Goal: Task Accomplishment & Management: Manage account settings

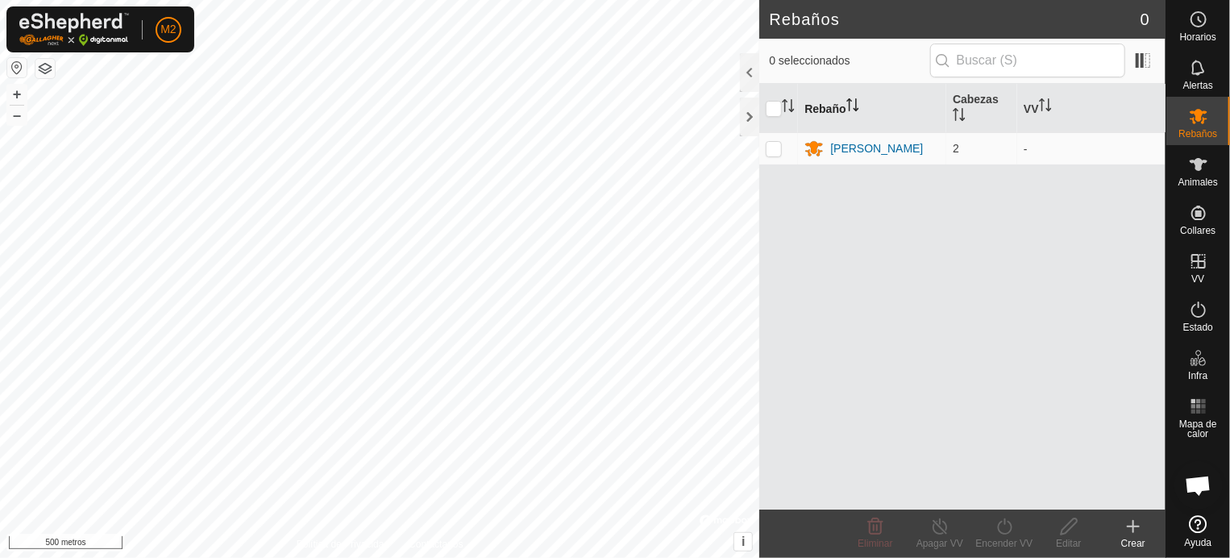
click at [829, 102] on font "Rebaño" at bounding box center [824, 108] width 41 height 13
click at [771, 110] on input "checkbox" at bounding box center [774, 109] width 16 height 16
checkbox input "true"
click at [1135, 531] on icon at bounding box center [1133, 526] width 19 height 19
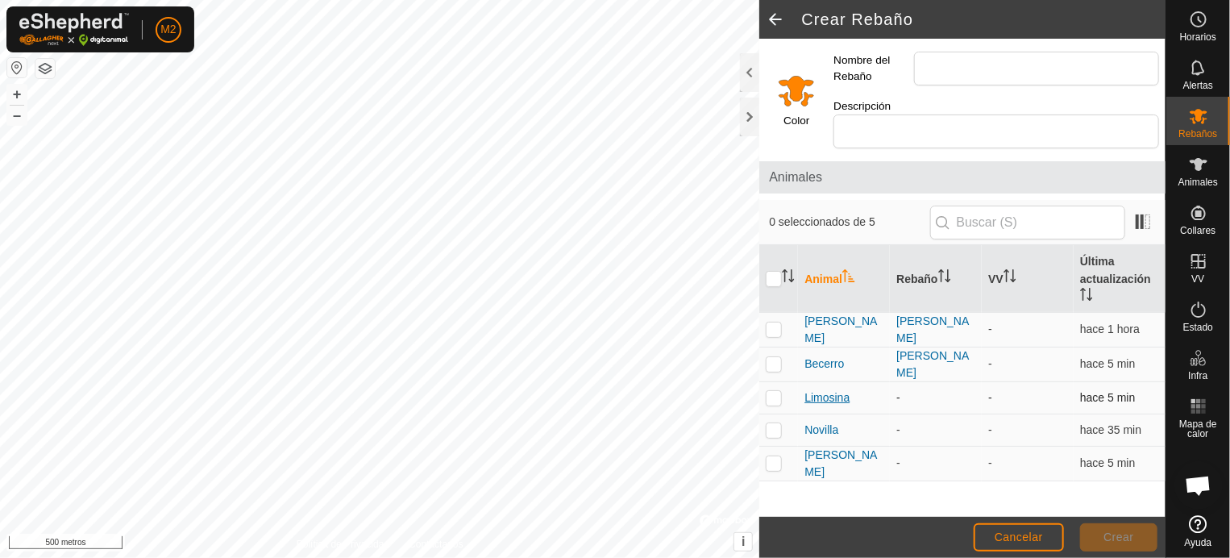
click at [823, 391] on font "Limosina" at bounding box center [826, 397] width 45 height 13
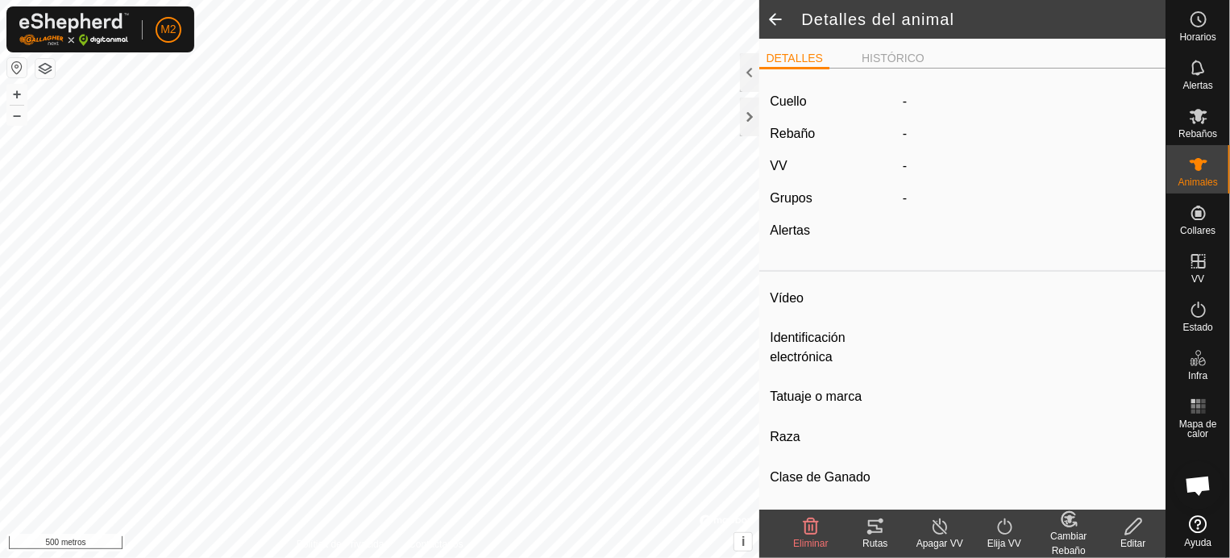
type input "Limosina"
type input "-"
type input "20_06_25"
type input "-"
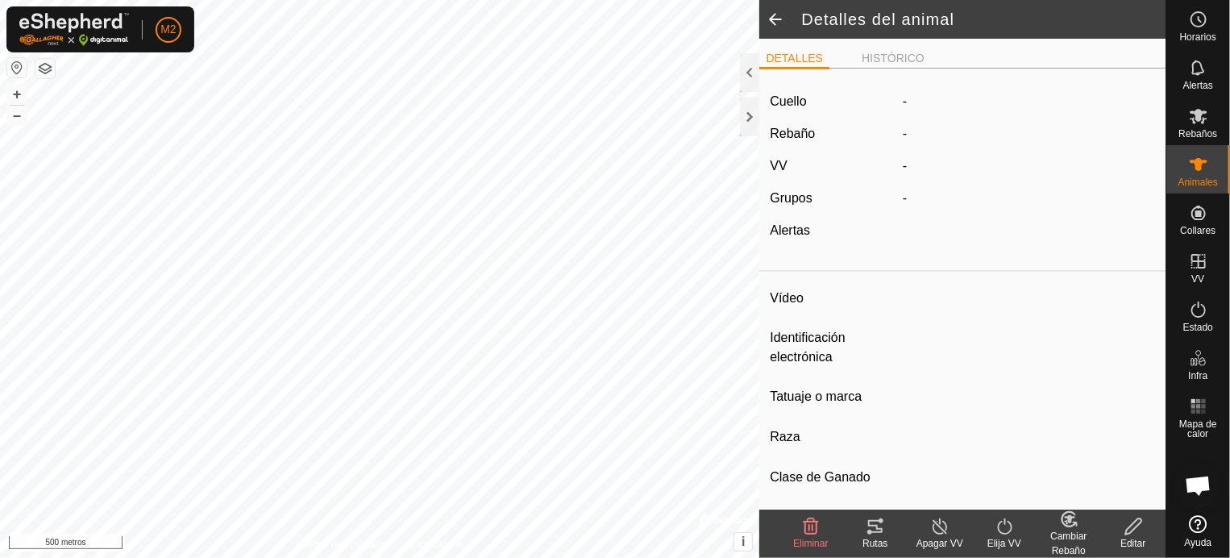
type input "06/2025"
type input "3 months"
type input "Unida"
type input "0 kg"
type input "-"
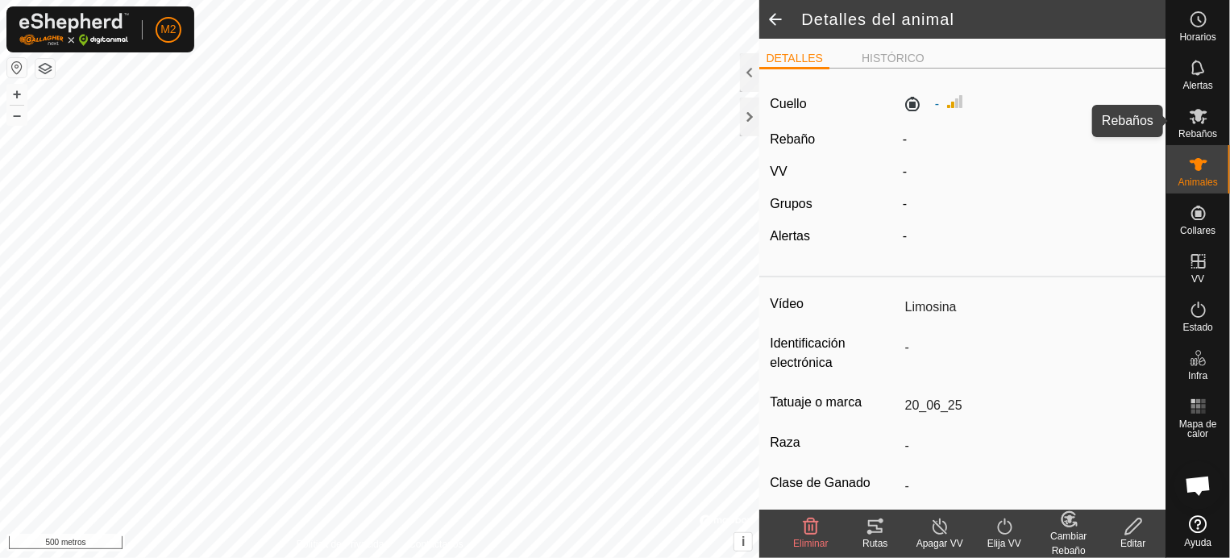
click at [1199, 122] on icon at bounding box center [1198, 115] width 19 height 19
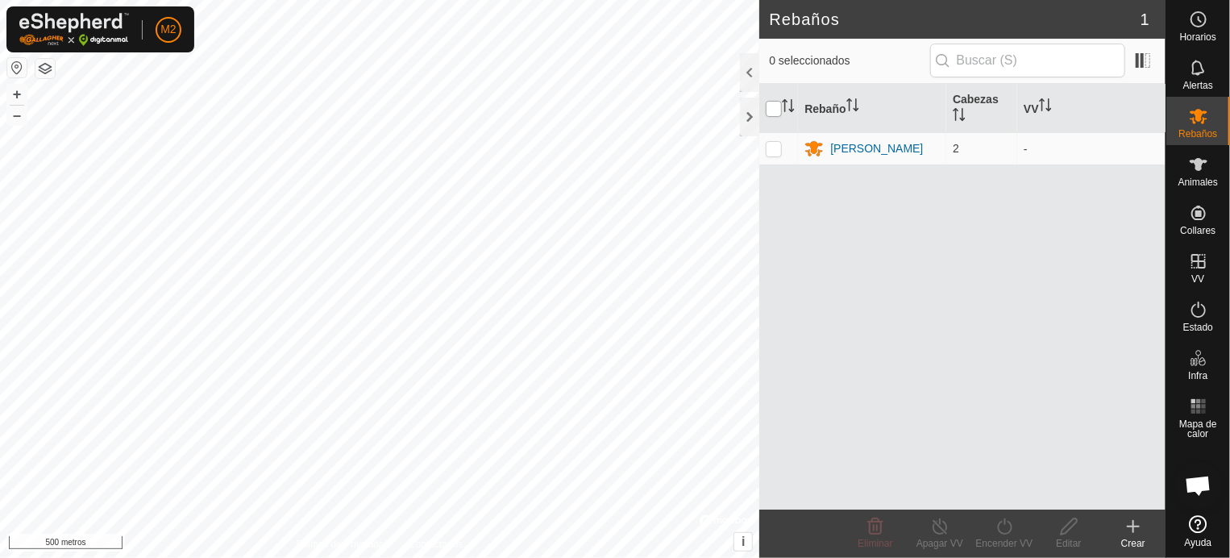
click at [774, 109] on input "checkbox" at bounding box center [774, 109] width 16 height 16
checkbox input "true"
click at [780, 101] on input "checkbox" at bounding box center [774, 109] width 16 height 16
checkbox input "false"
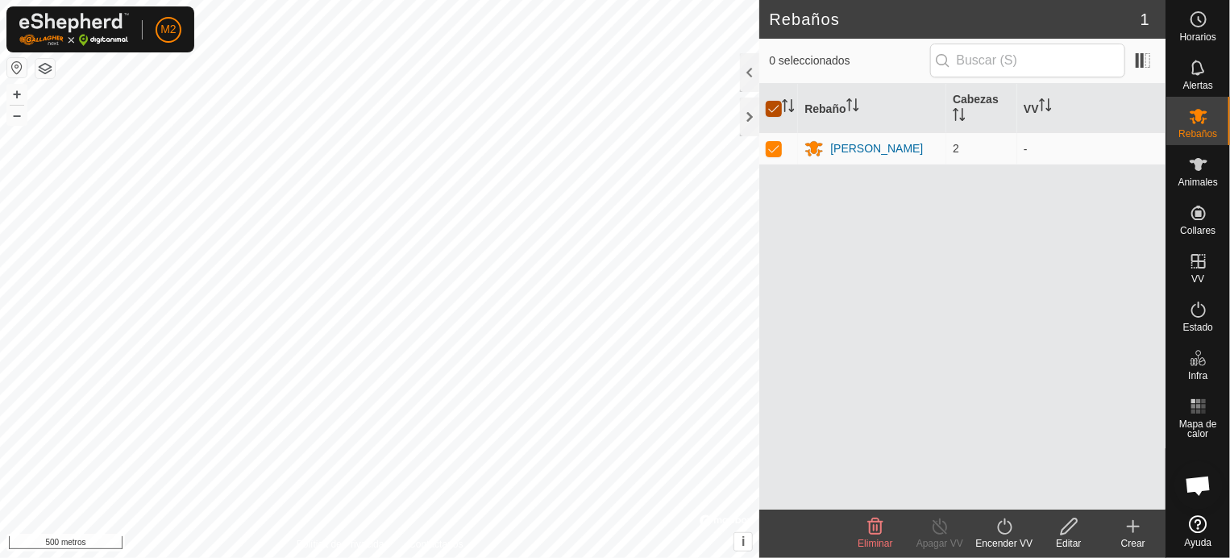
checkbox input "false"
click at [778, 106] on input "checkbox" at bounding box center [774, 109] width 16 height 16
checkbox input "true"
click at [770, 148] on p-checkbox at bounding box center [774, 148] width 16 height 13
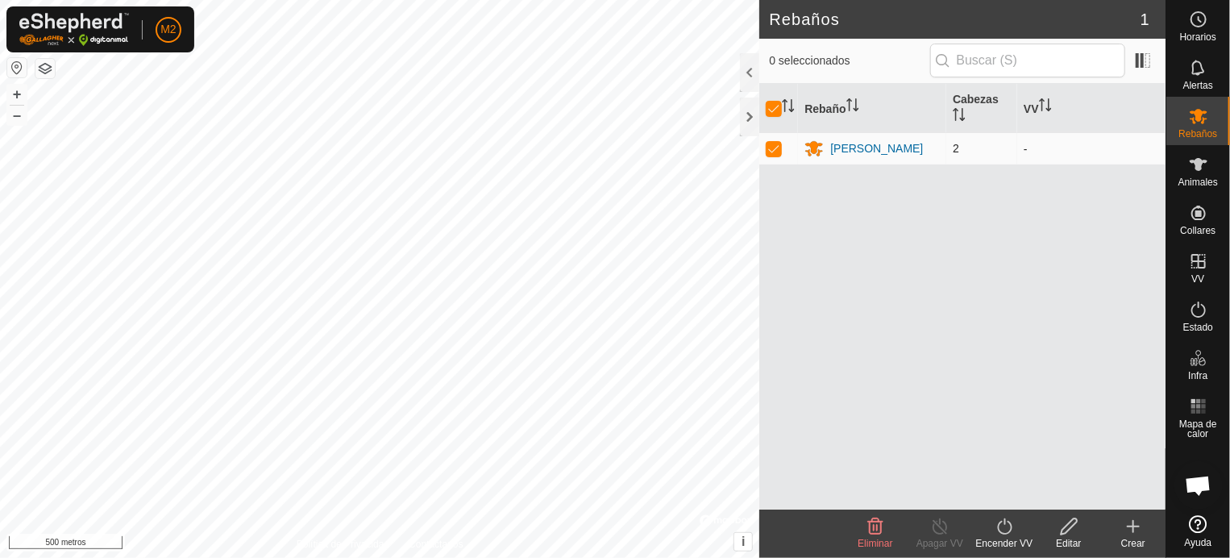
checkbox input "false"
click at [1133, 525] on icon at bounding box center [1133, 526] width 0 height 11
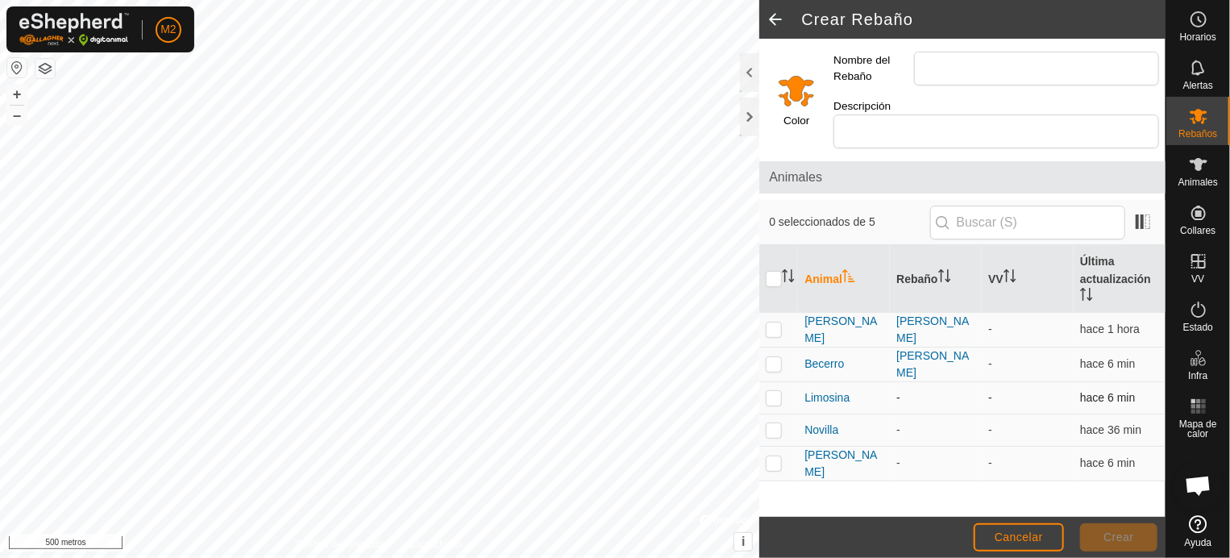
click at [796, 381] on td at bounding box center [778, 397] width 39 height 32
checkbox input "true"
click at [778, 423] on p-checkbox at bounding box center [774, 429] width 16 height 13
checkbox input "true"
click at [775, 456] on p-checkbox at bounding box center [774, 462] width 16 height 13
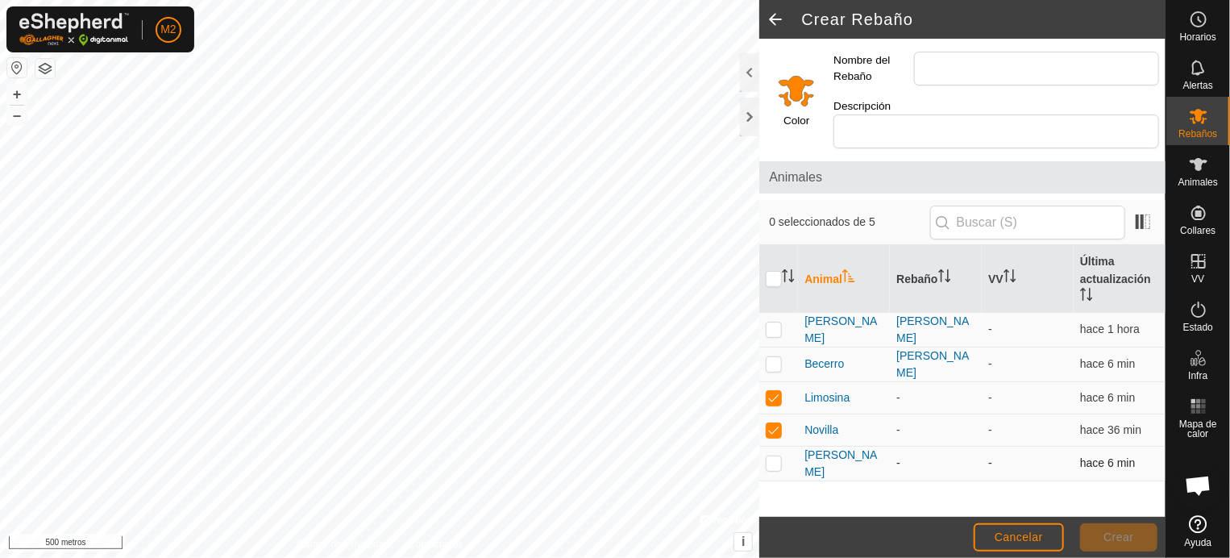
checkbox input "true"
click at [962, 66] on input "Nombre del Rebaño" at bounding box center [1036, 69] width 245 height 34
type input "manu"
click at [1114, 541] on font "Crear" at bounding box center [1118, 536] width 31 height 13
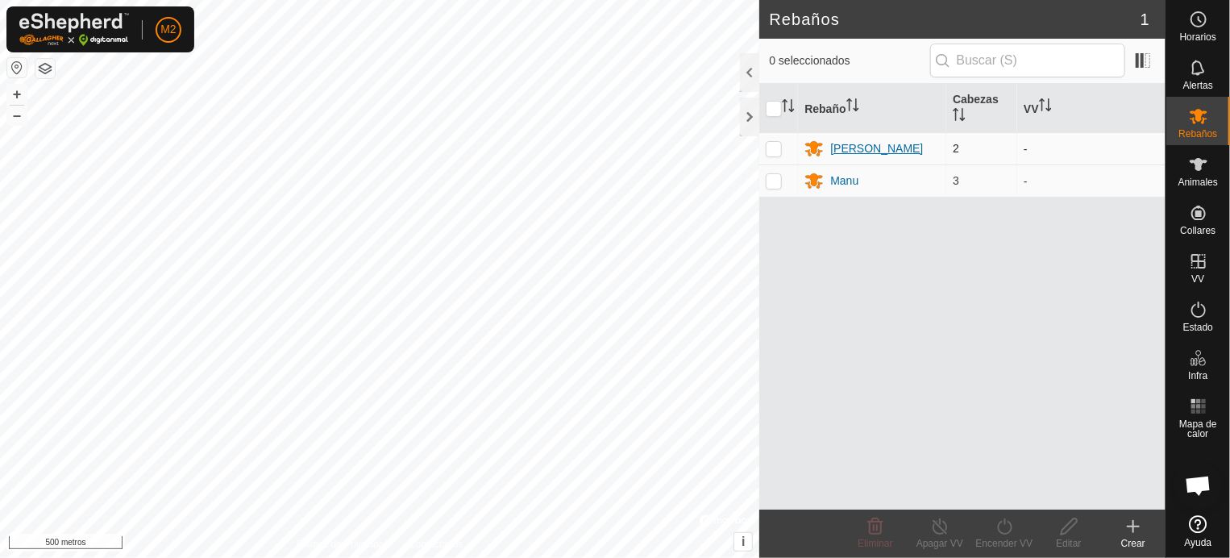
click at [845, 148] on font "[PERSON_NAME]" at bounding box center [876, 148] width 93 height 13
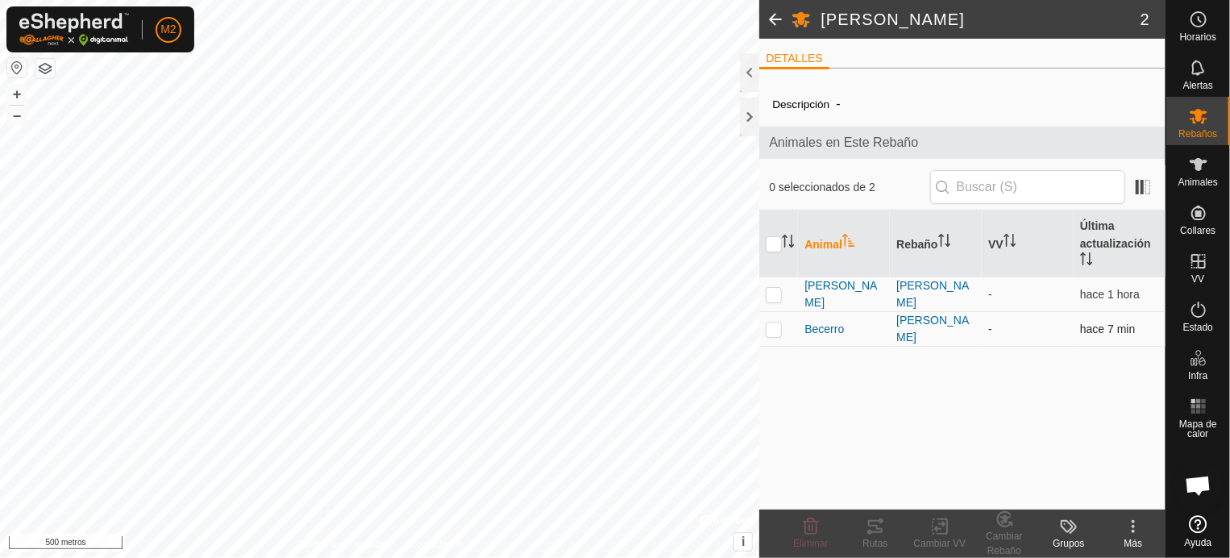
click at [771, 322] on p-checkbox at bounding box center [774, 328] width 16 height 13
click at [812, 531] on icon at bounding box center [810, 526] width 19 height 19
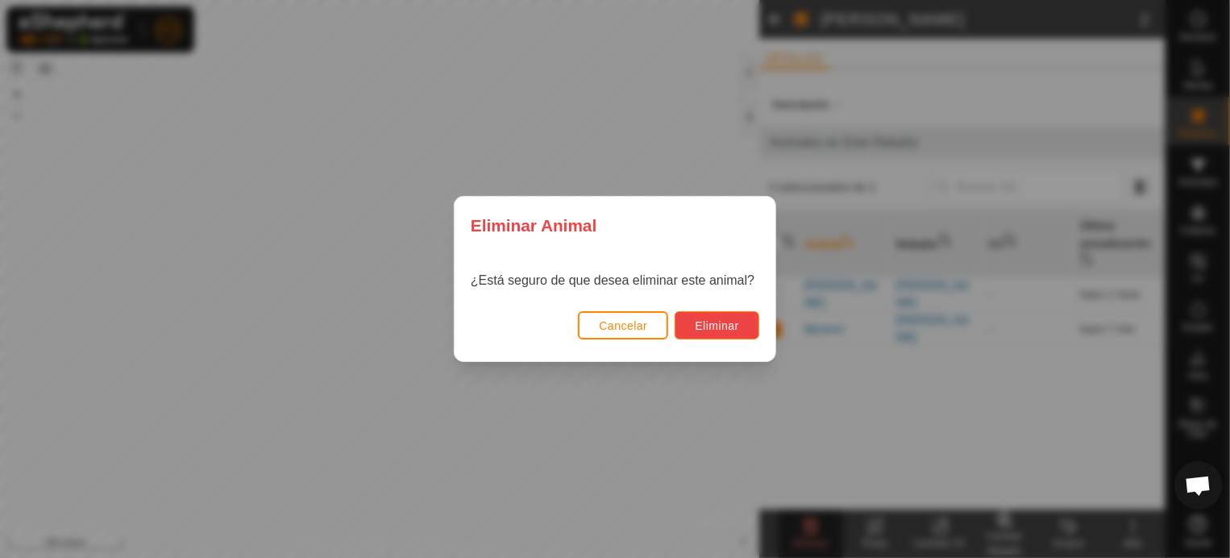
click at [721, 325] on font "Eliminar" at bounding box center [717, 325] width 44 height 13
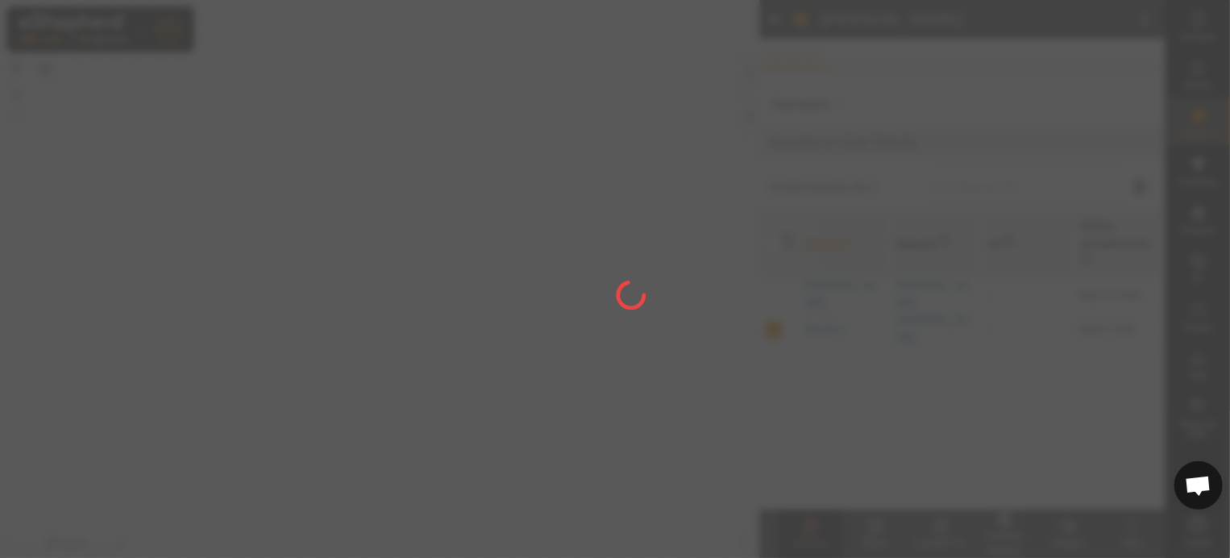
checkbox input "false"
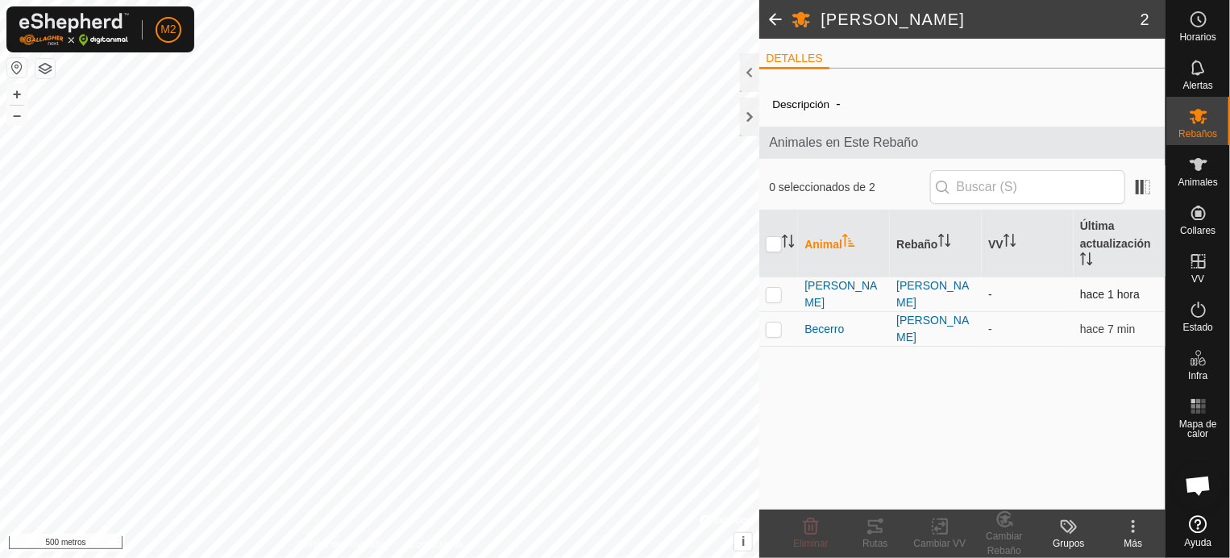
click at [773, 288] on p-checkbox at bounding box center [774, 294] width 16 height 13
checkbox input "true"
click at [774, 325] on p-checkbox at bounding box center [774, 328] width 16 height 13
checkbox input "true"
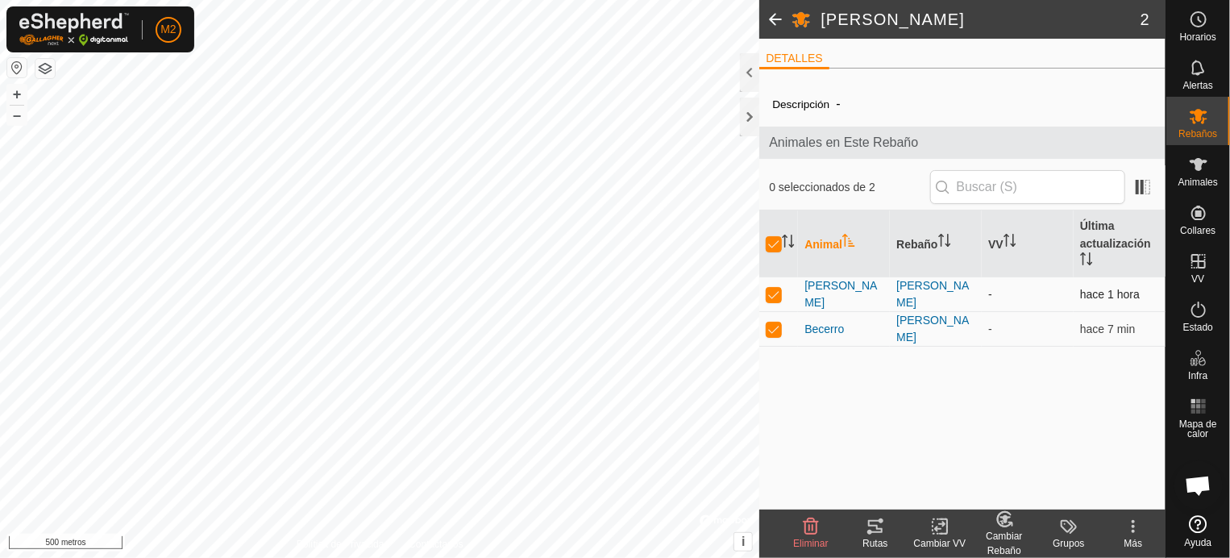
click at [774, 286] on td at bounding box center [778, 294] width 39 height 35
checkbox input "false"
click at [800, 528] on delete-svg-icon at bounding box center [811, 526] width 64 height 19
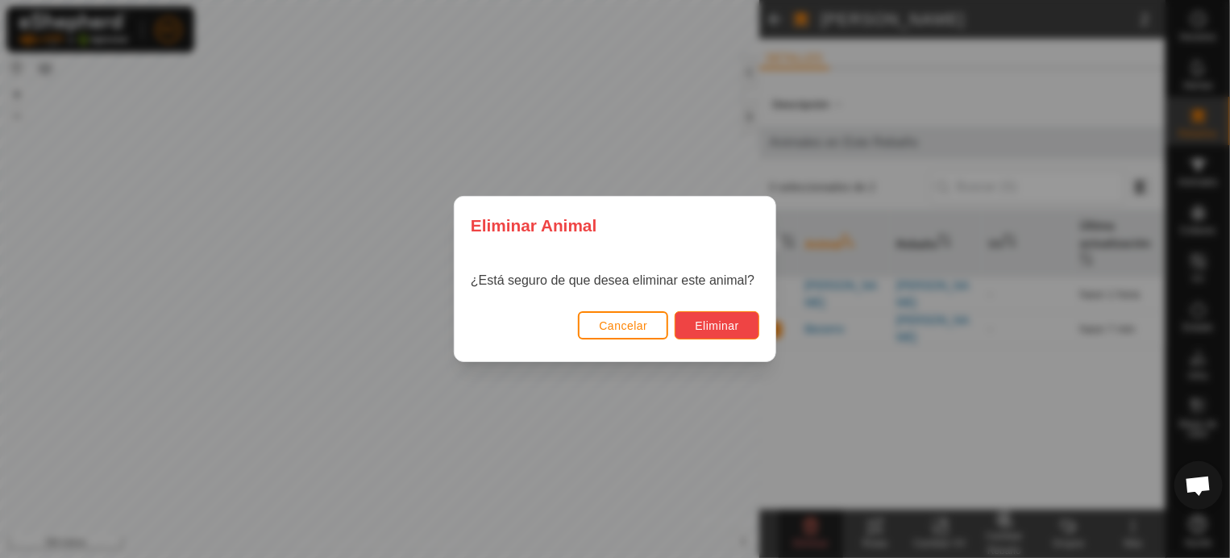
click at [721, 326] on font "Eliminar" at bounding box center [717, 325] width 44 height 13
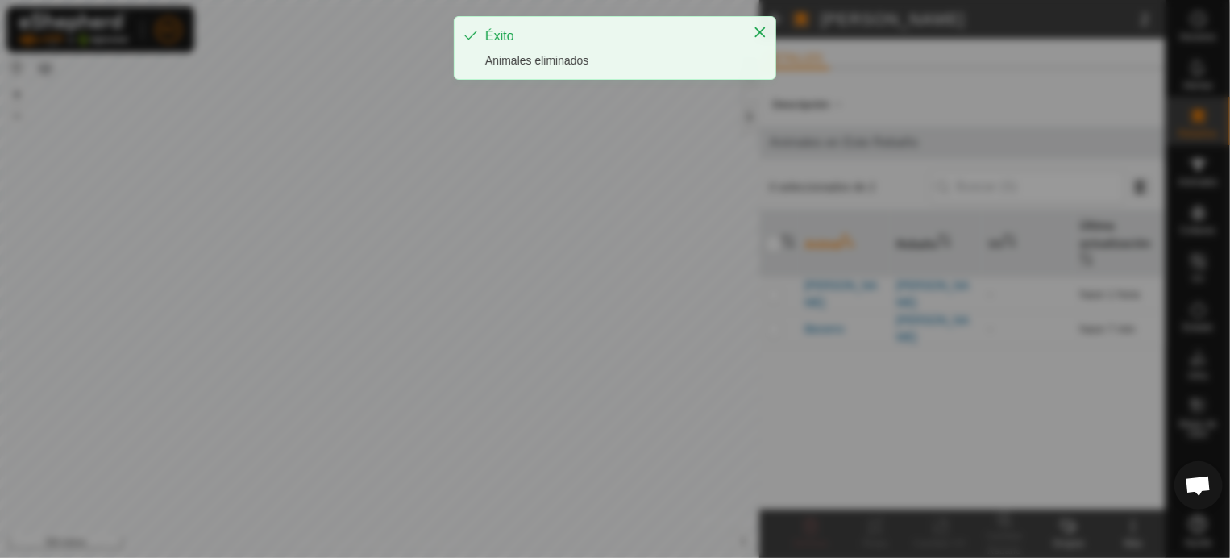
checkbox input "false"
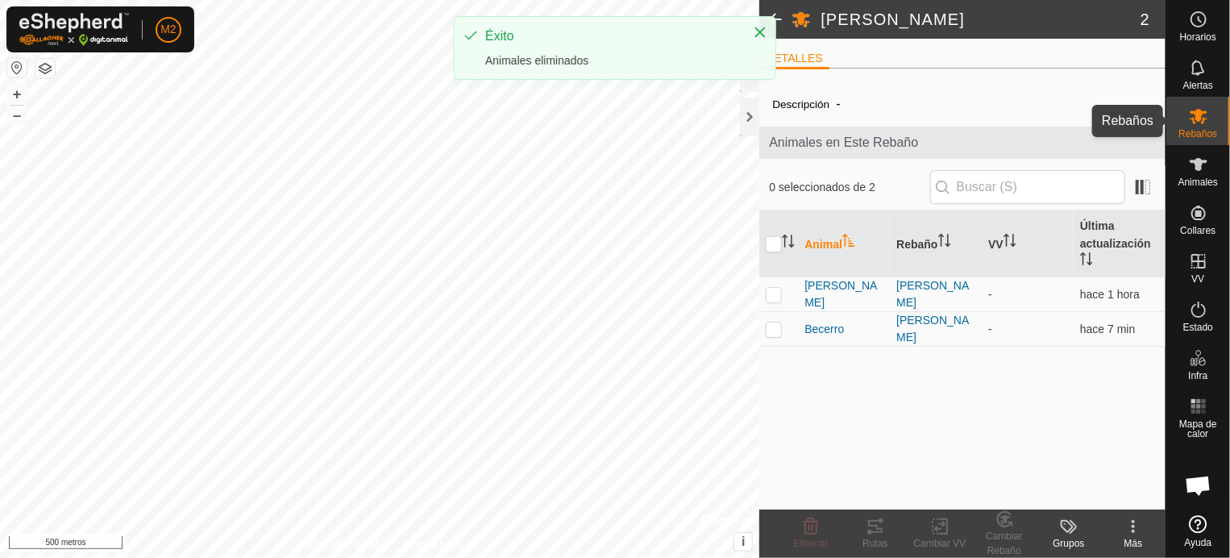
click at [1206, 116] on icon at bounding box center [1198, 115] width 19 height 19
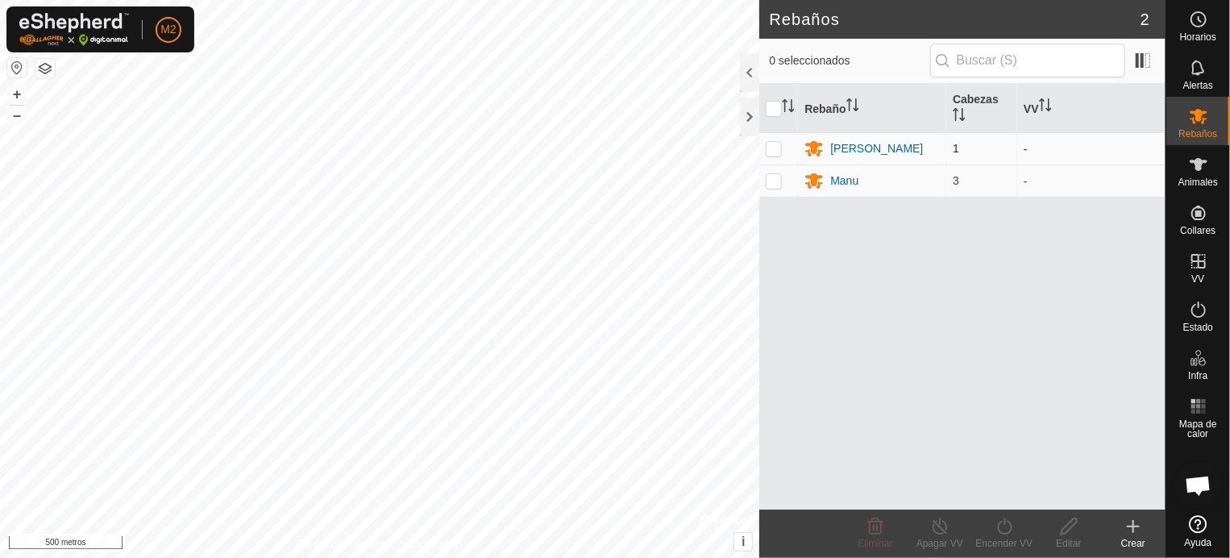
click at [768, 150] on p-checkbox at bounding box center [774, 148] width 16 height 13
checkbox input "true"
click at [772, 179] on p-checkbox at bounding box center [774, 180] width 16 height 13
checkbox input "true"
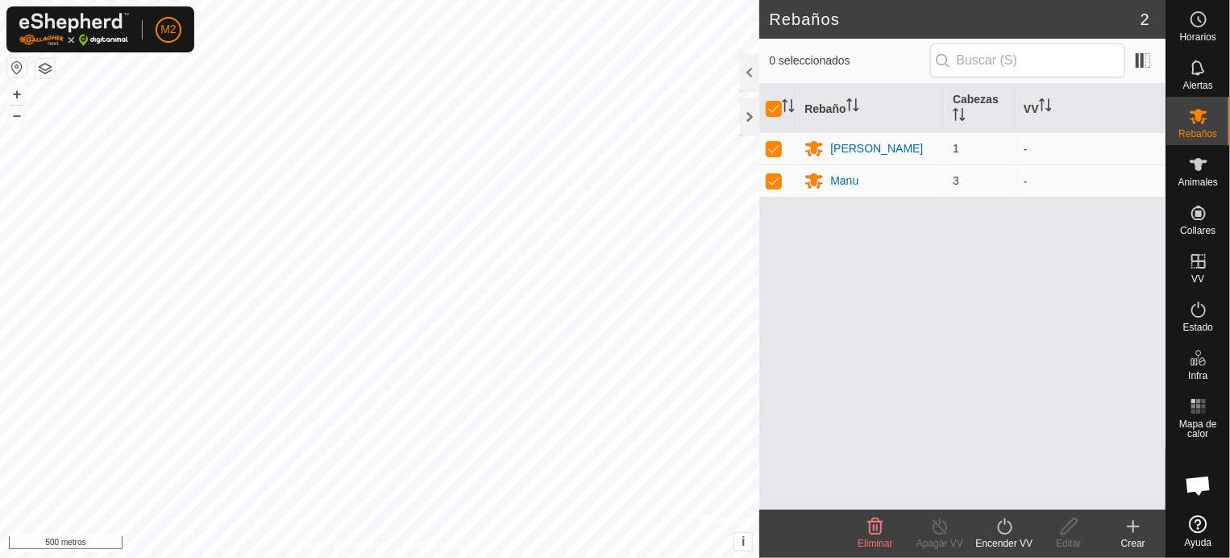
click at [1006, 524] on icon at bounding box center [1005, 526] width 20 height 19
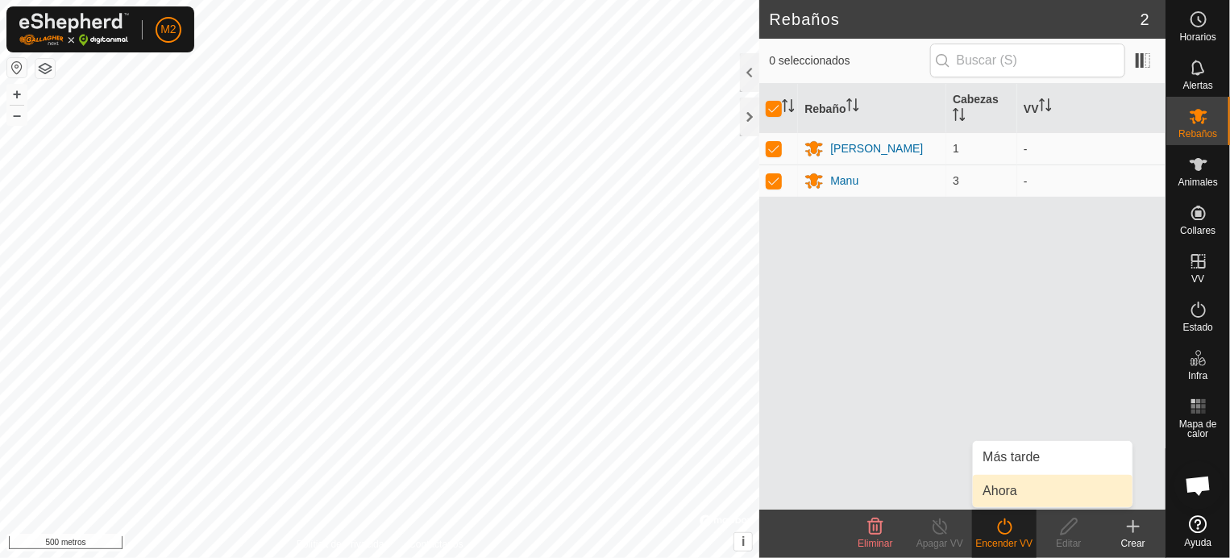
click at [1001, 486] on link "Ahora" at bounding box center [1053, 491] width 160 height 32
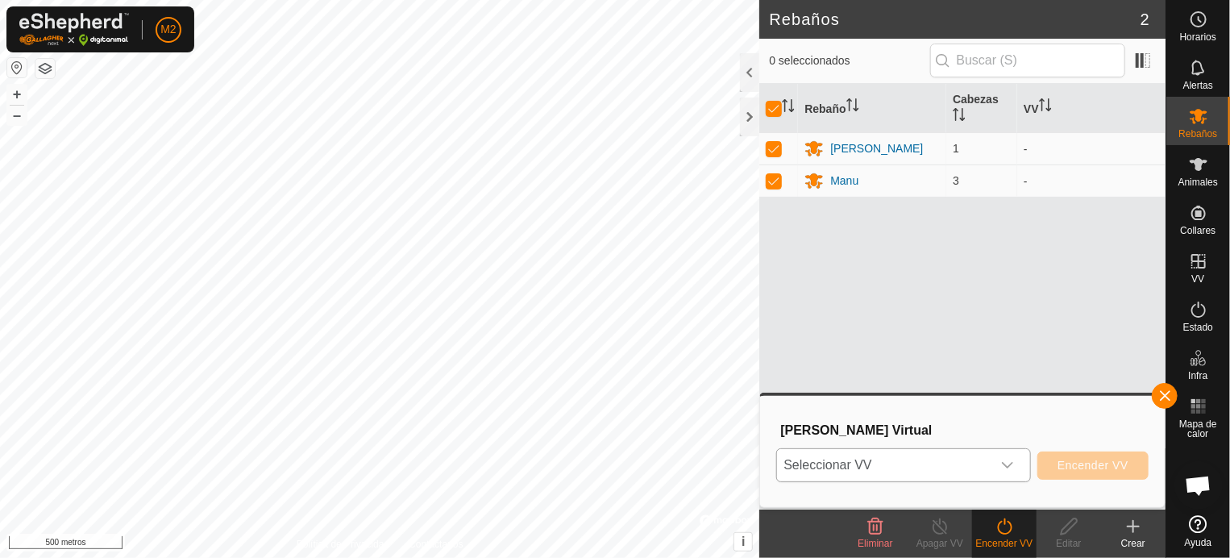
click at [1009, 463] on icon "disparador desplegable" at bounding box center [1007, 465] width 13 height 13
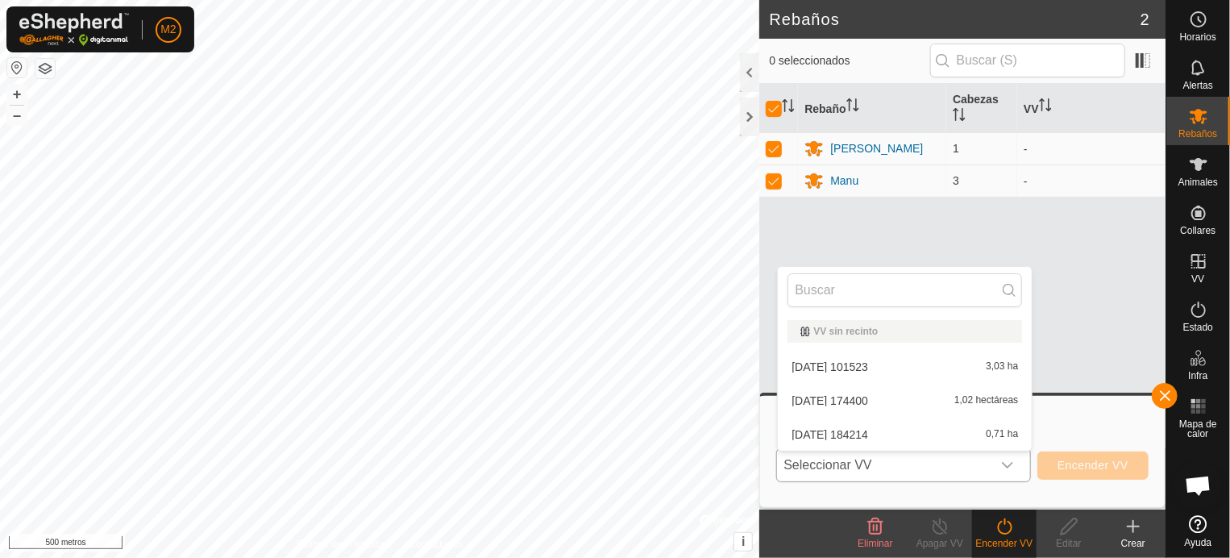
click at [843, 362] on li "[DATE] 101523 3,03 ha" at bounding box center [905, 367] width 254 height 32
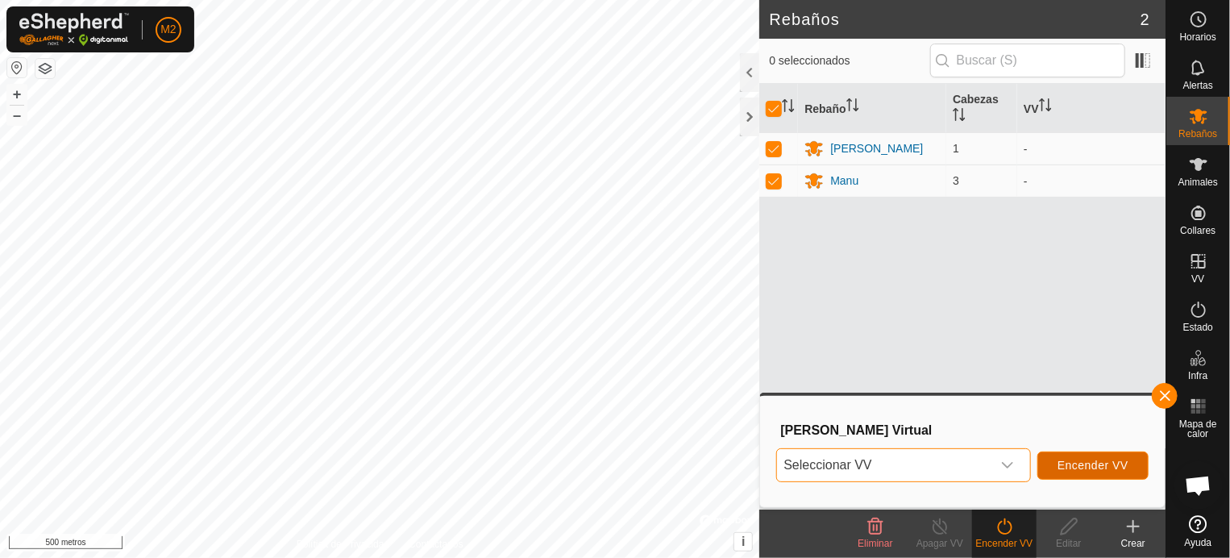
click at [1082, 460] on font "Encender VV" at bounding box center [1093, 465] width 71 height 13
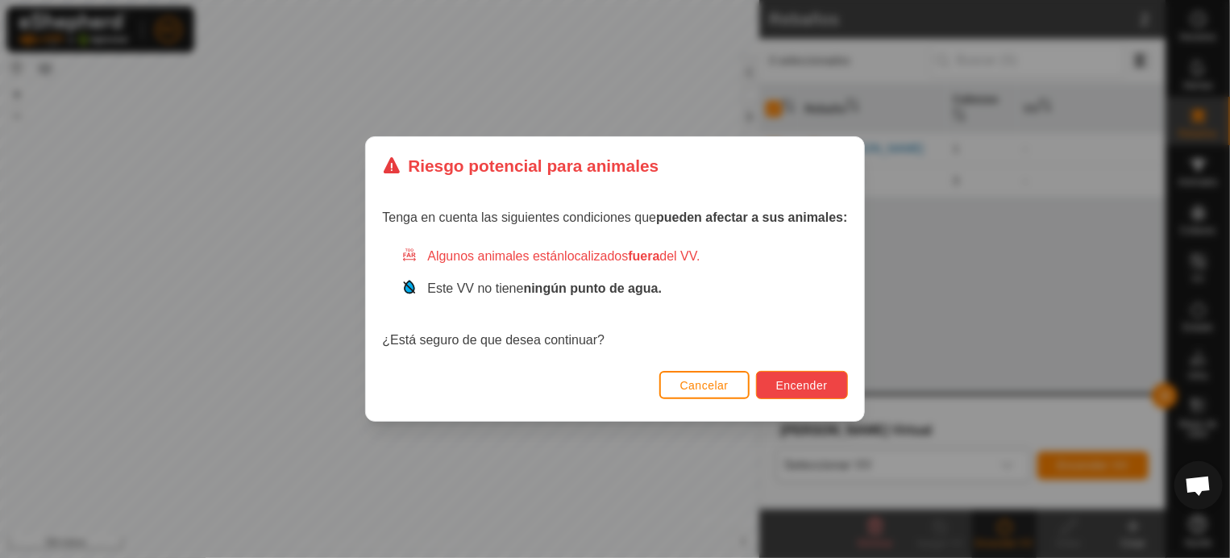
click at [823, 387] on font "Encender" at bounding box center [802, 385] width 52 height 13
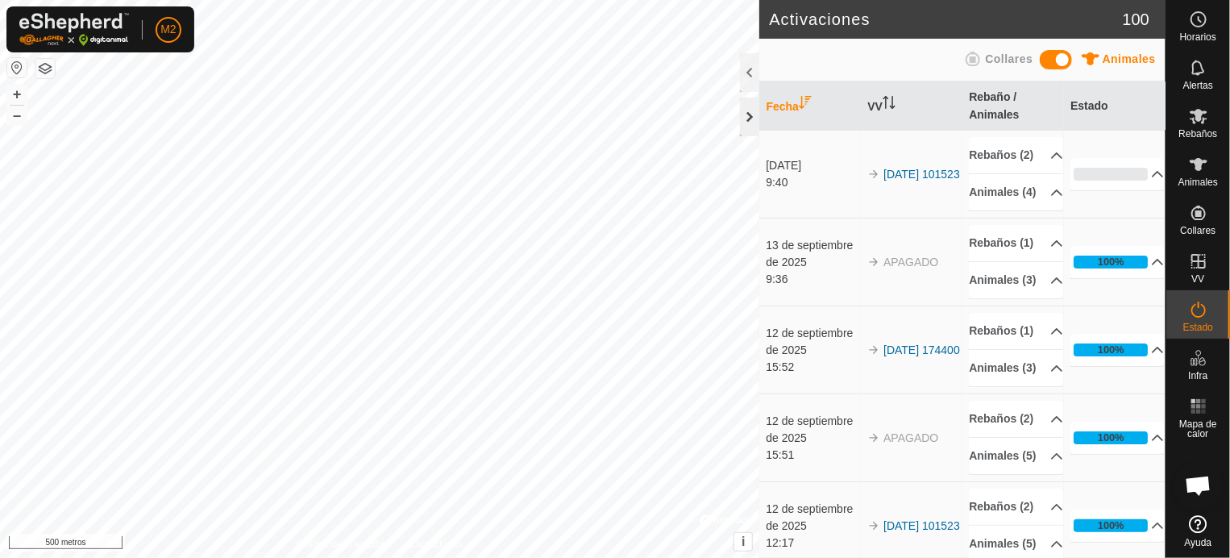
click at [750, 118] on div at bounding box center [749, 117] width 19 height 39
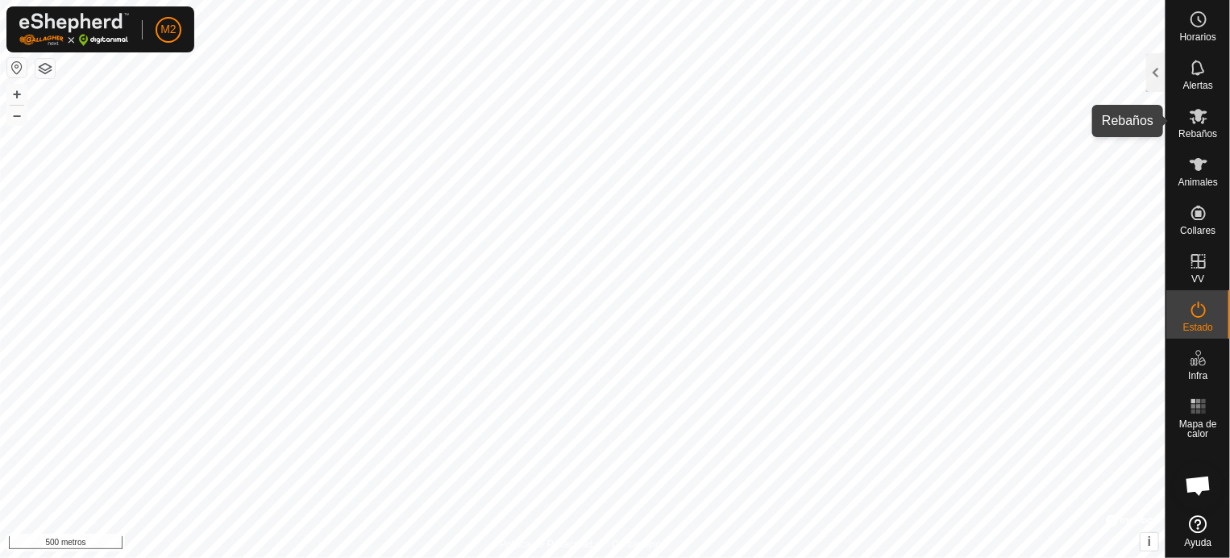
click at [1195, 127] on es-mob-svg-icon at bounding box center [1198, 116] width 29 height 26
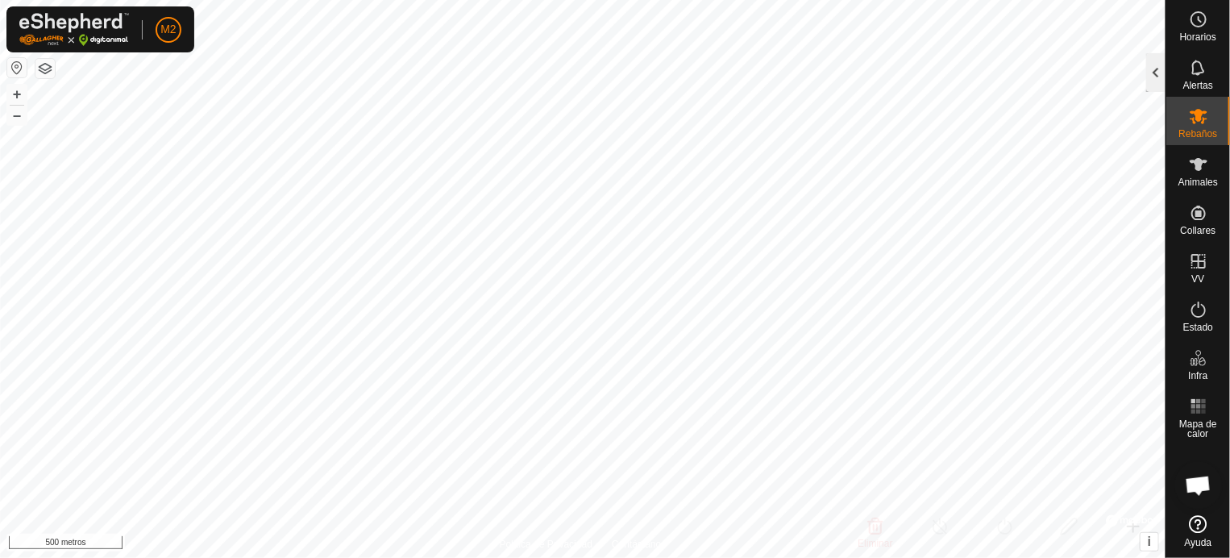
click at [1157, 73] on div at bounding box center [1155, 72] width 19 height 39
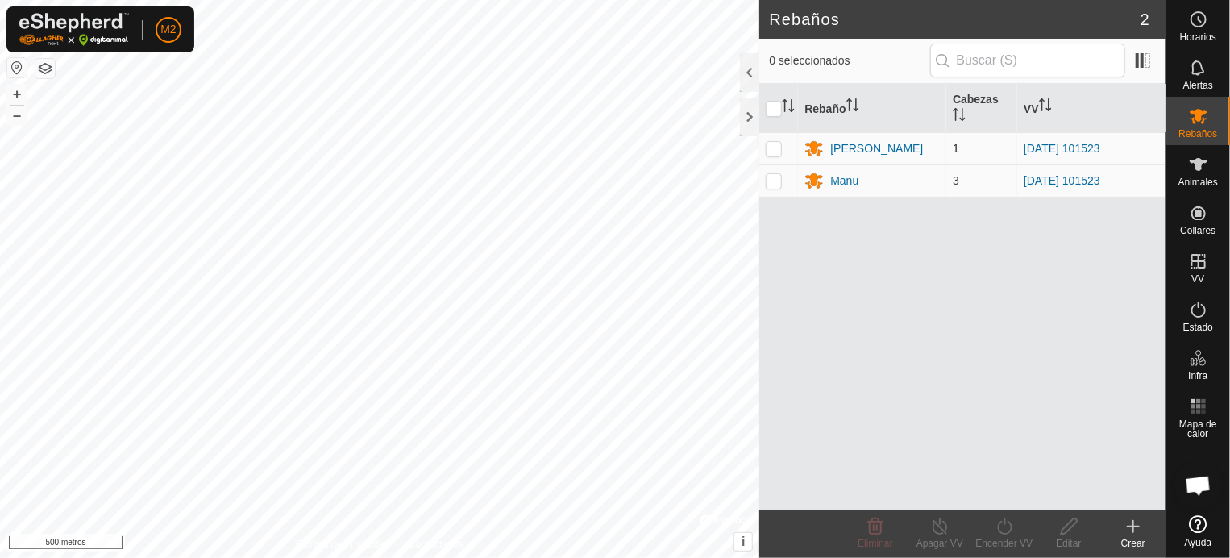
click at [775, 148] on p-checkbox at bounding box center [774, 148] width 16 height 13
checkbox input "true"
click at [779, 182] on p-checkbox at bounding box center [774, 180] width 16 height 13
checkbox input "true"
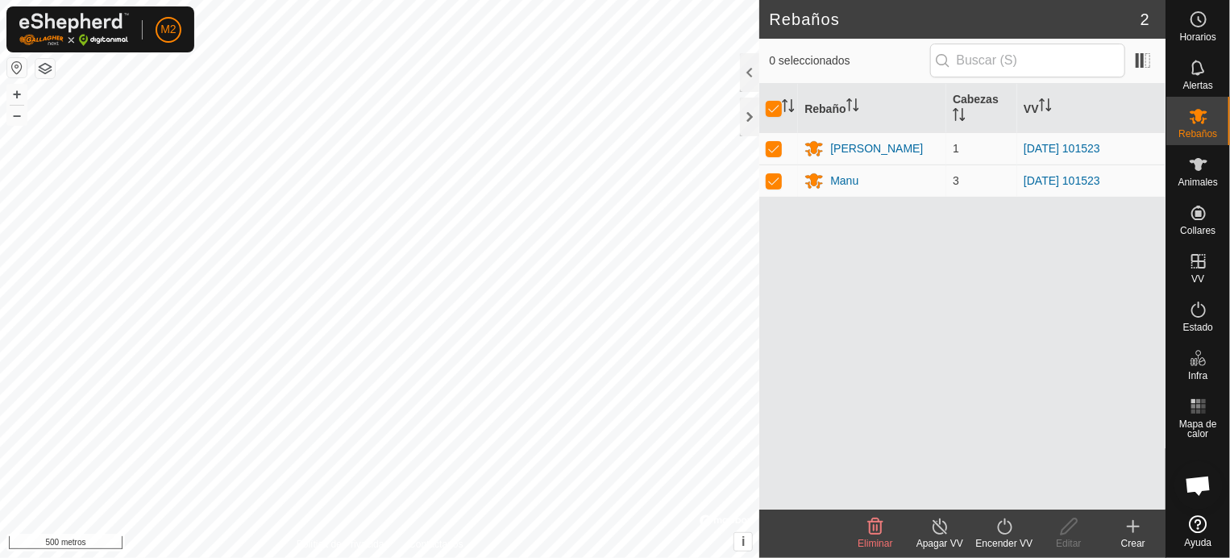
click at [937, 527] on icon at bounding box center [940, 526] width 20 height 19
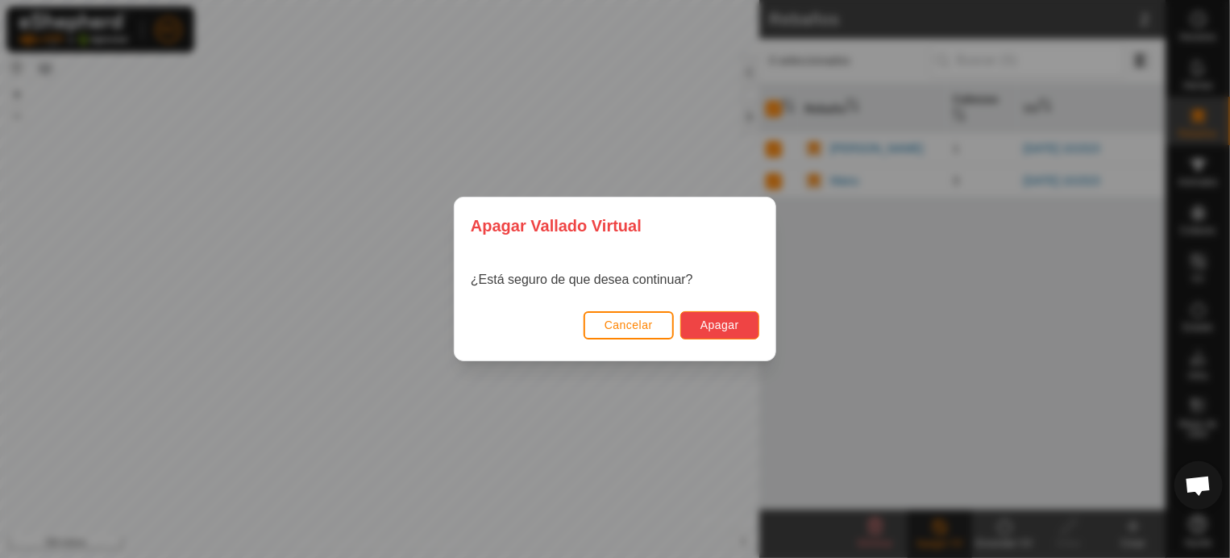
click at [705, 322] on font "Apagar" at bounding box center [719, 324] width 39 height 13
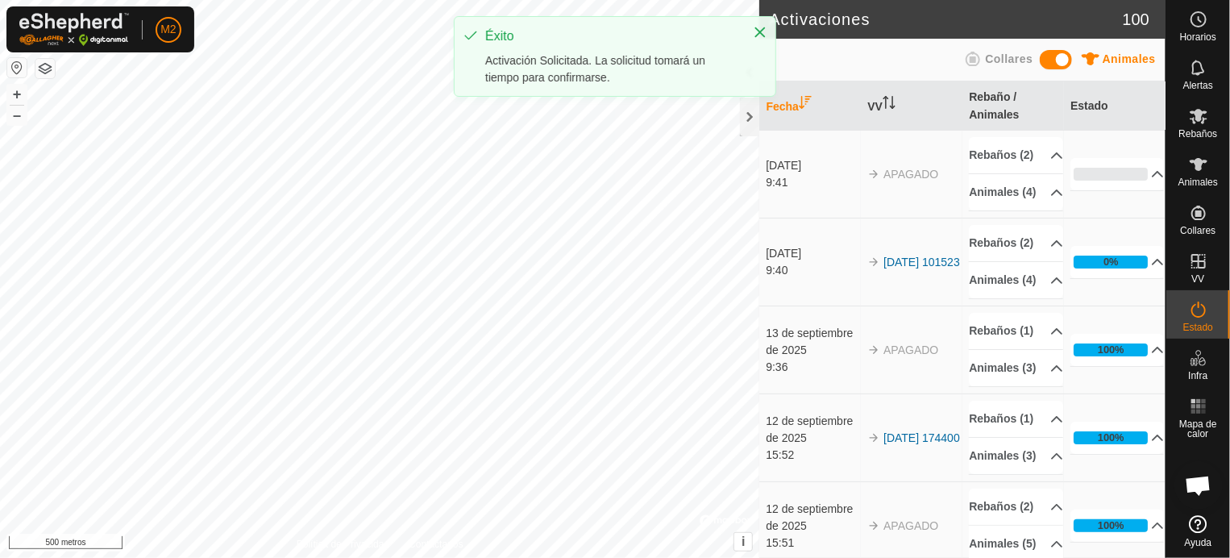
click at [674, 128] on div "M2 Horarios Alertas Rebaños Animales Collares VV Estado Infra Mapa de calor Ayu…" at bounding box center [615, 279] width 1230 height 558
